Goal: Task Accomplishment & Management: Use online tool/utility

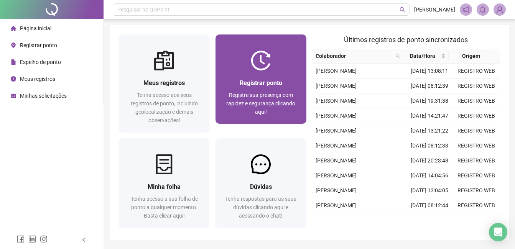
click at [249, 73] on div "Registrar ponto Registre sua presença com rapidez e segurança clicando aqui!" at bounding box center [260, 97] width 90 height 53
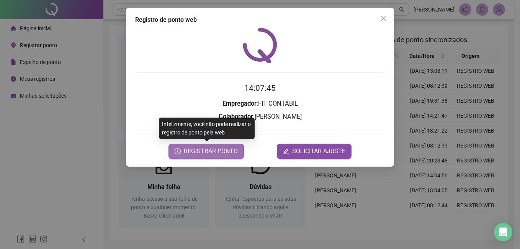
click at [217, 149] on span "REGISTRAR PONTO" at bounding box center [211, 151] width 54 height 9
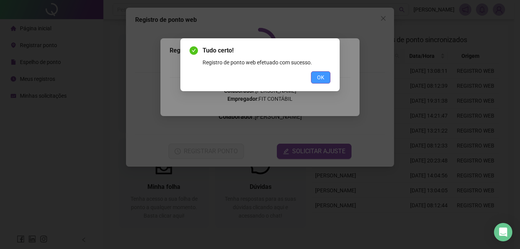
click at [326, 79] on button "OK" at bounding box center [321, 77] width 20 height 12
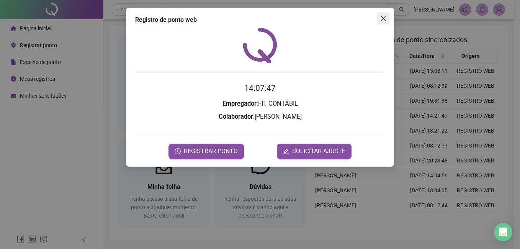
click at [384, 20] on icon "close" at bounding box center [383, 18] width 6 height 6
